Goal: Browse casually: Explore the website without a specific task or goal

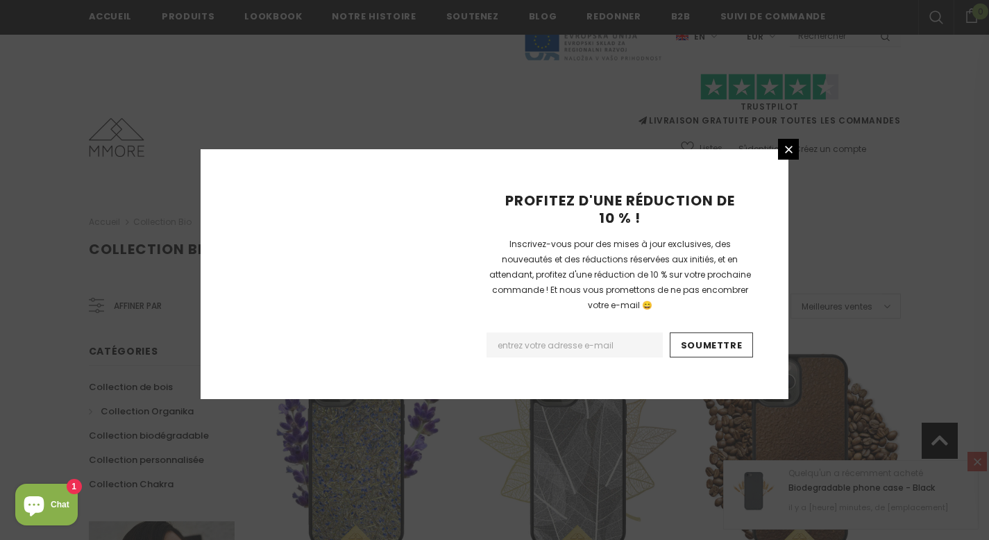
scroll to position [1638, 0]
